Goal: Navigation & Orientation: Understand site structure

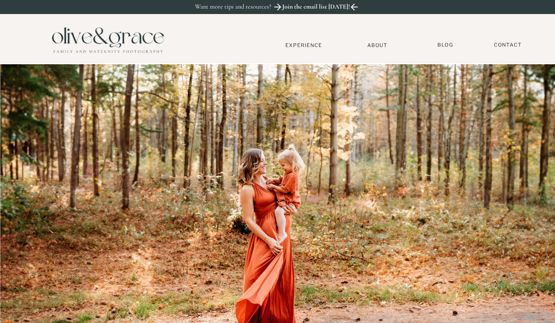
click at [105, 52] on div at bounding box center [108, 39] width 127 height 43
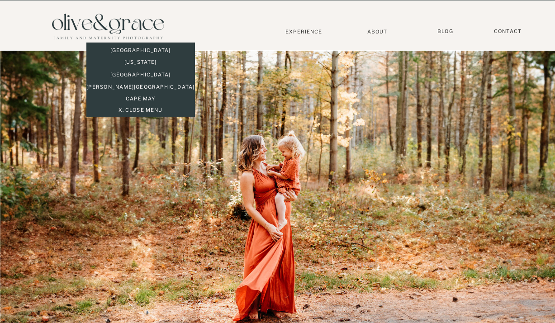
scroll to position [14, 0]
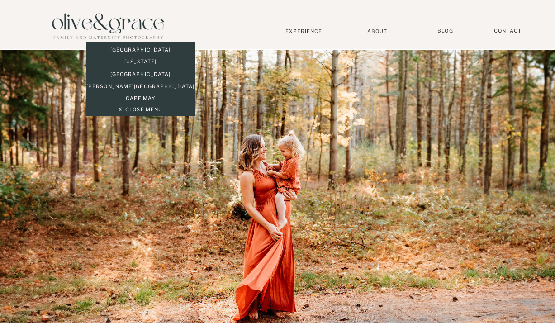
click at [130, 23] on div at bounding box center [108, 25] width 127 height 43
click at [136, 59] on p "[US_STATE]" at bounding box center [140, 62] width 109 height 8
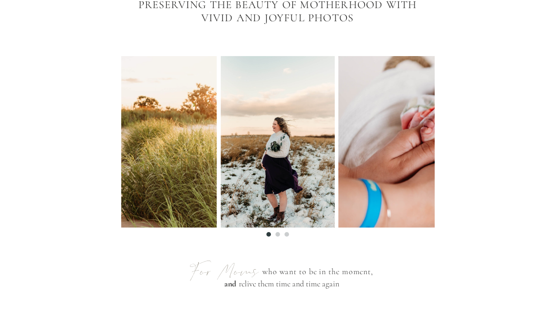
scroll to position [424, 0]
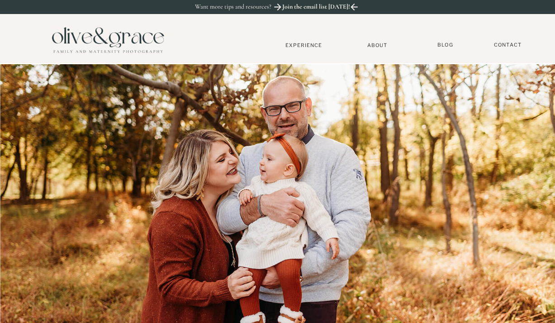
click at [115, 40] on div at bounding box center [108, 39] width 127 height 43
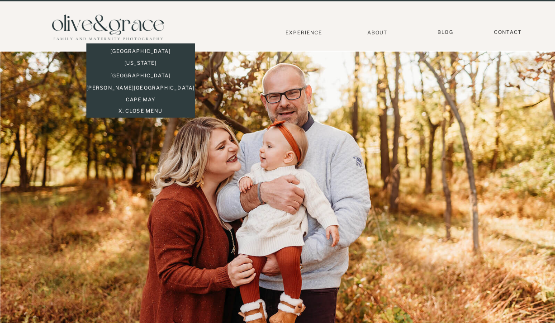
scroll to position [14, 0]
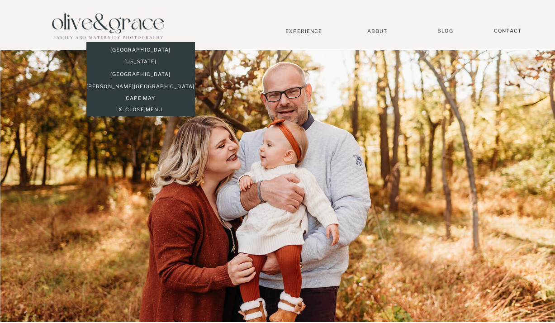
click at [110, 21] on div at bounding box center [108, 25] width 127 height 43
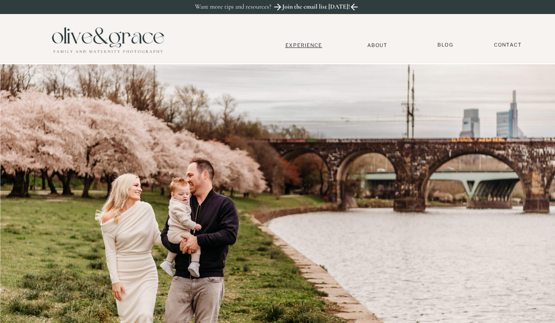
click at [291, 45] on nav "Experience" at bounding box center [304, 45] width 60 height 6
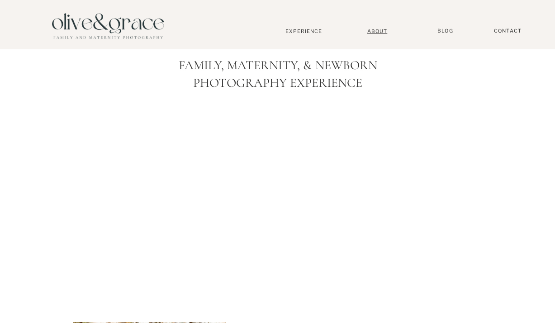
click at [376, 29] on nav "About" at bounding box center [378, 31] width 28 height 6
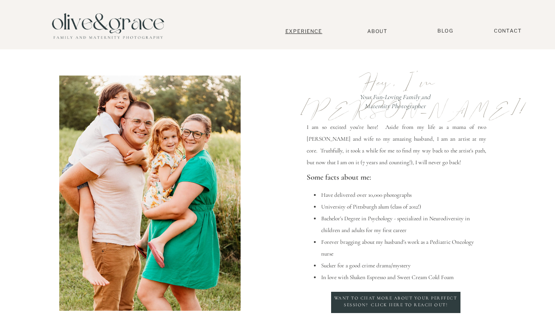
click at [296, 33] on nav "Experience" at bounding box center [304, 31] width 60 height 6
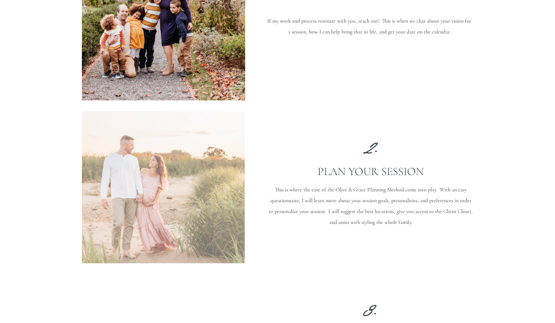
scroll to position [865, 0]
